Goal: Transaction & Acquisition: Obtain resource

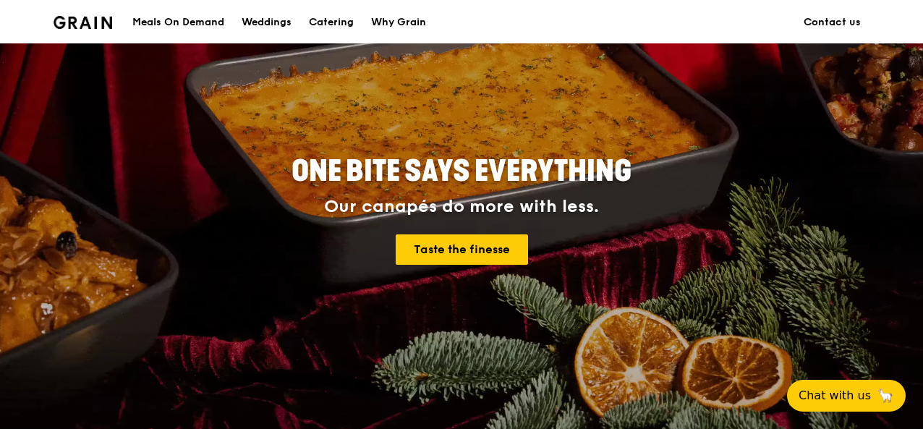
scroll to position [217, 0]
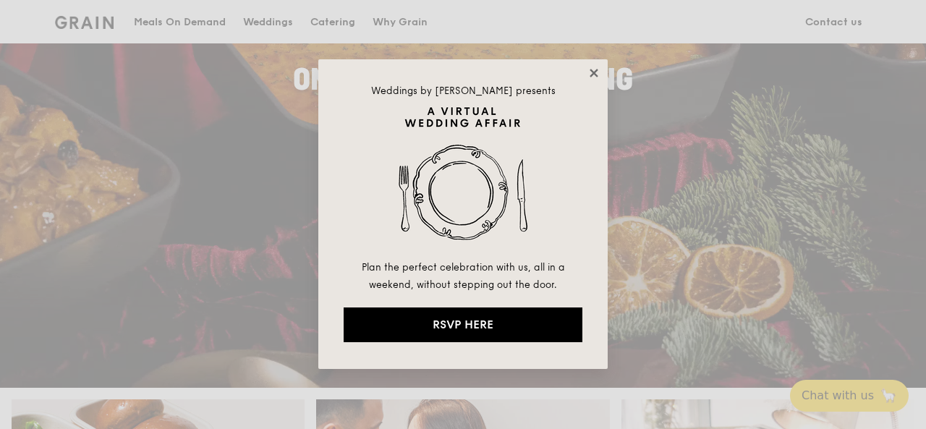
click at [594, 68] on icon at bounding box center [594, 73] width 13 height 13
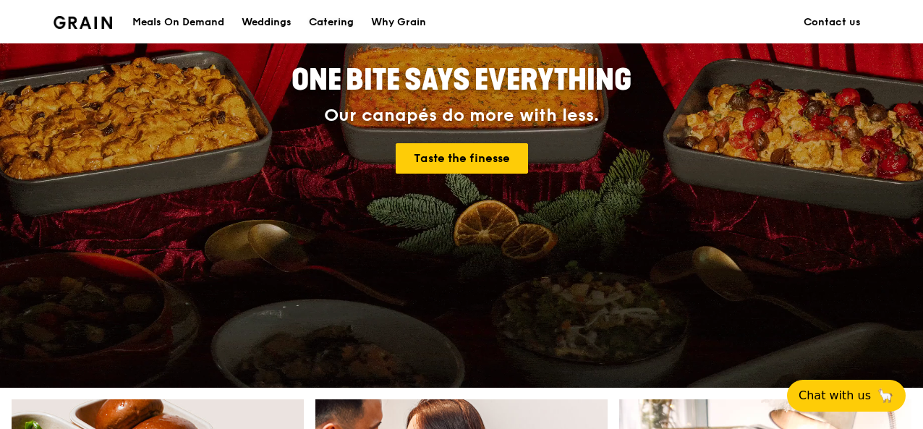
click at [326, 21] on div "Catering" at bounding box center [331, 22] width 45 height 43
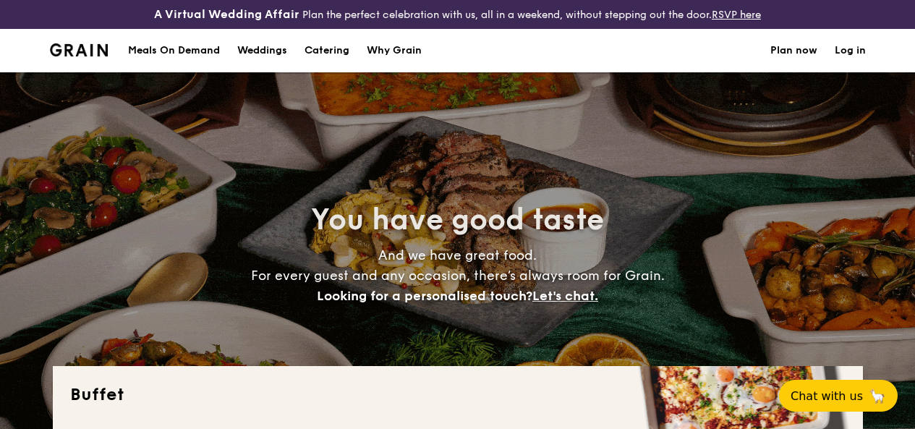
select select
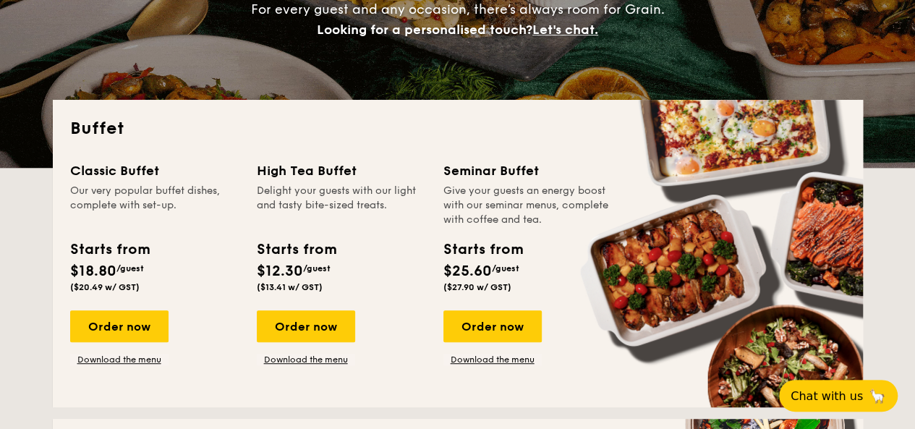
scroll to position [289, 0]
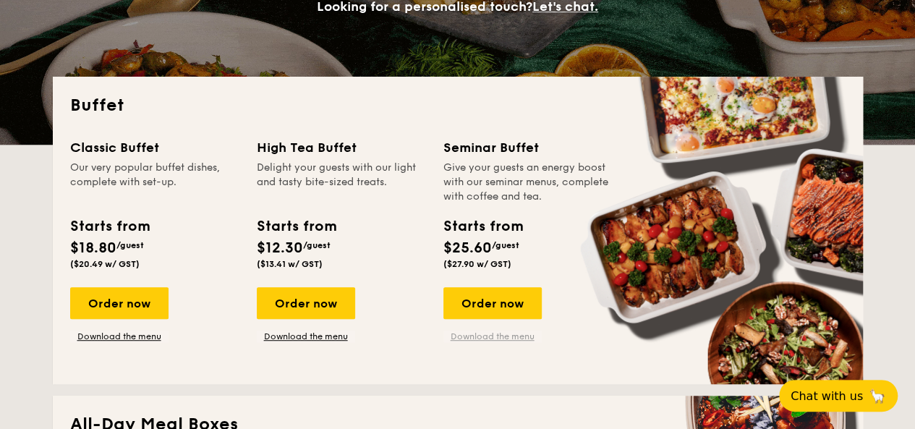
click at [523, 342] on link "Download the menu" at bounding box center [493, 337] width 98 height 12
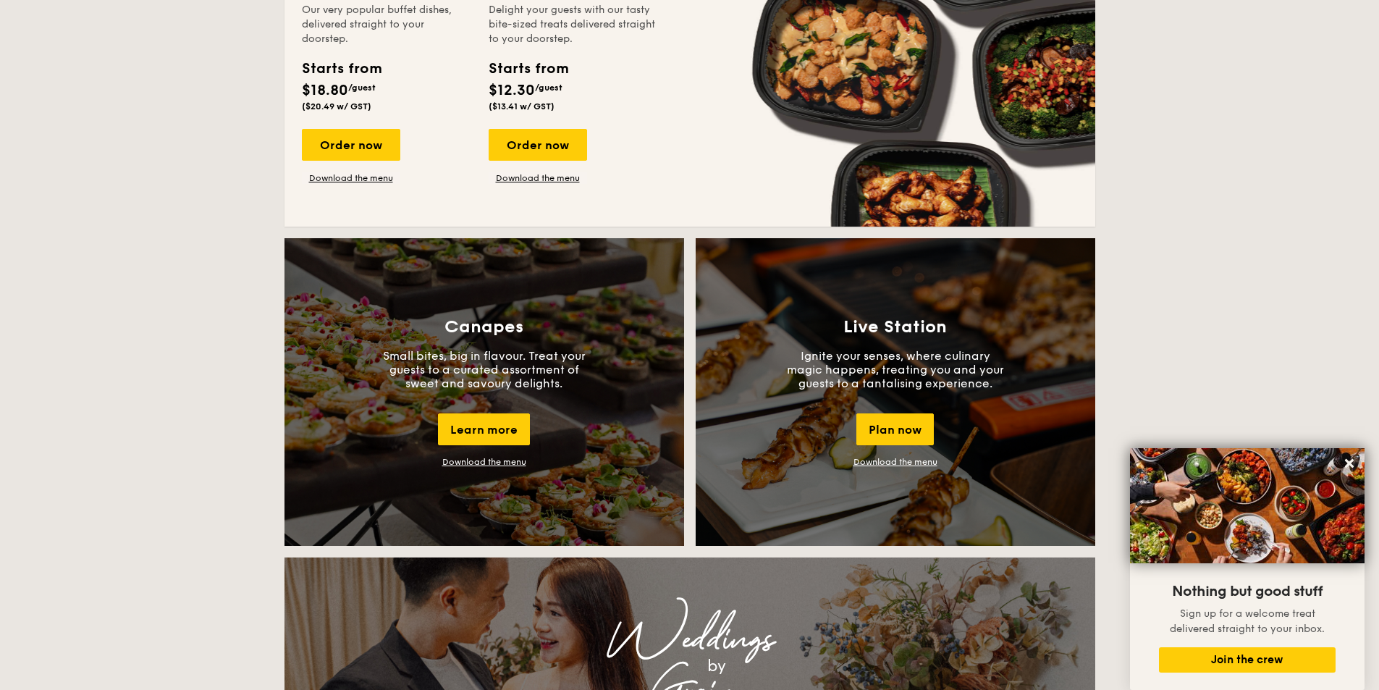
scroll to position [1375, 0]
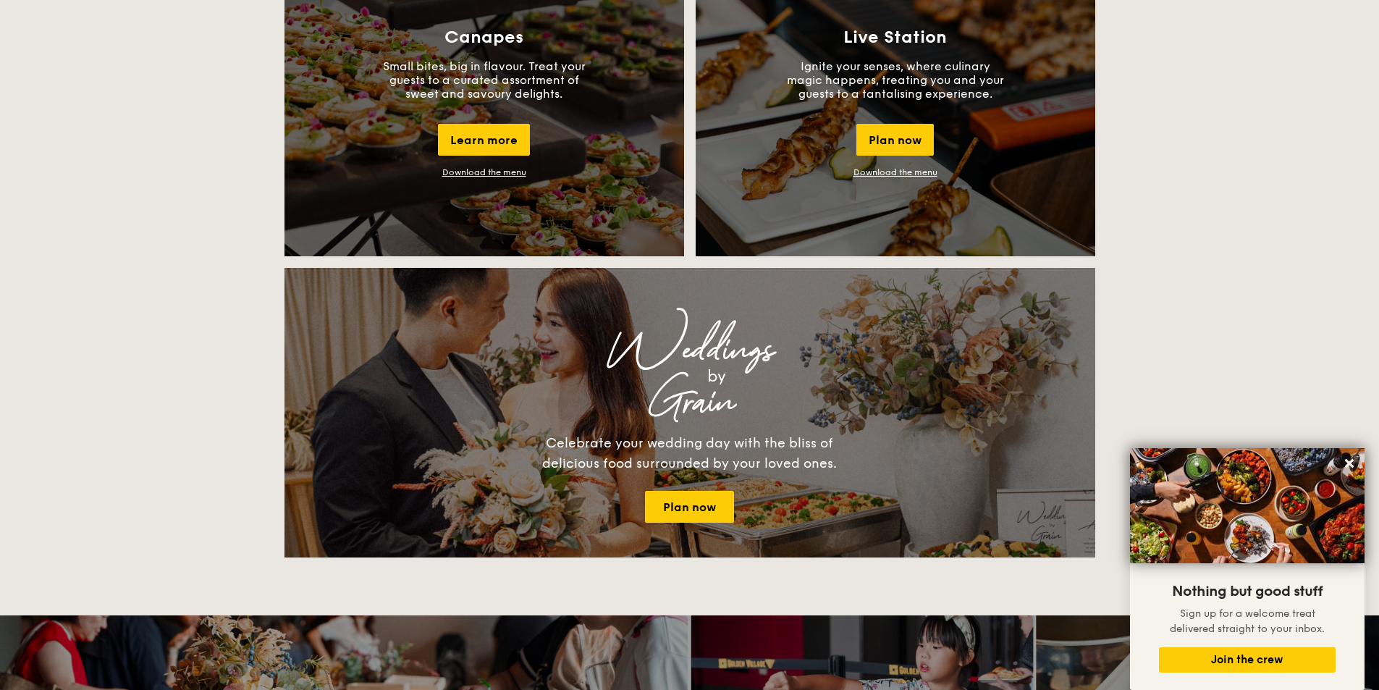
click at [509, 169] on link "Download the menu" at bounding box center [484, 172] width 84 height 10
